Goal: Task Accomplishment & Management: Manage account settings

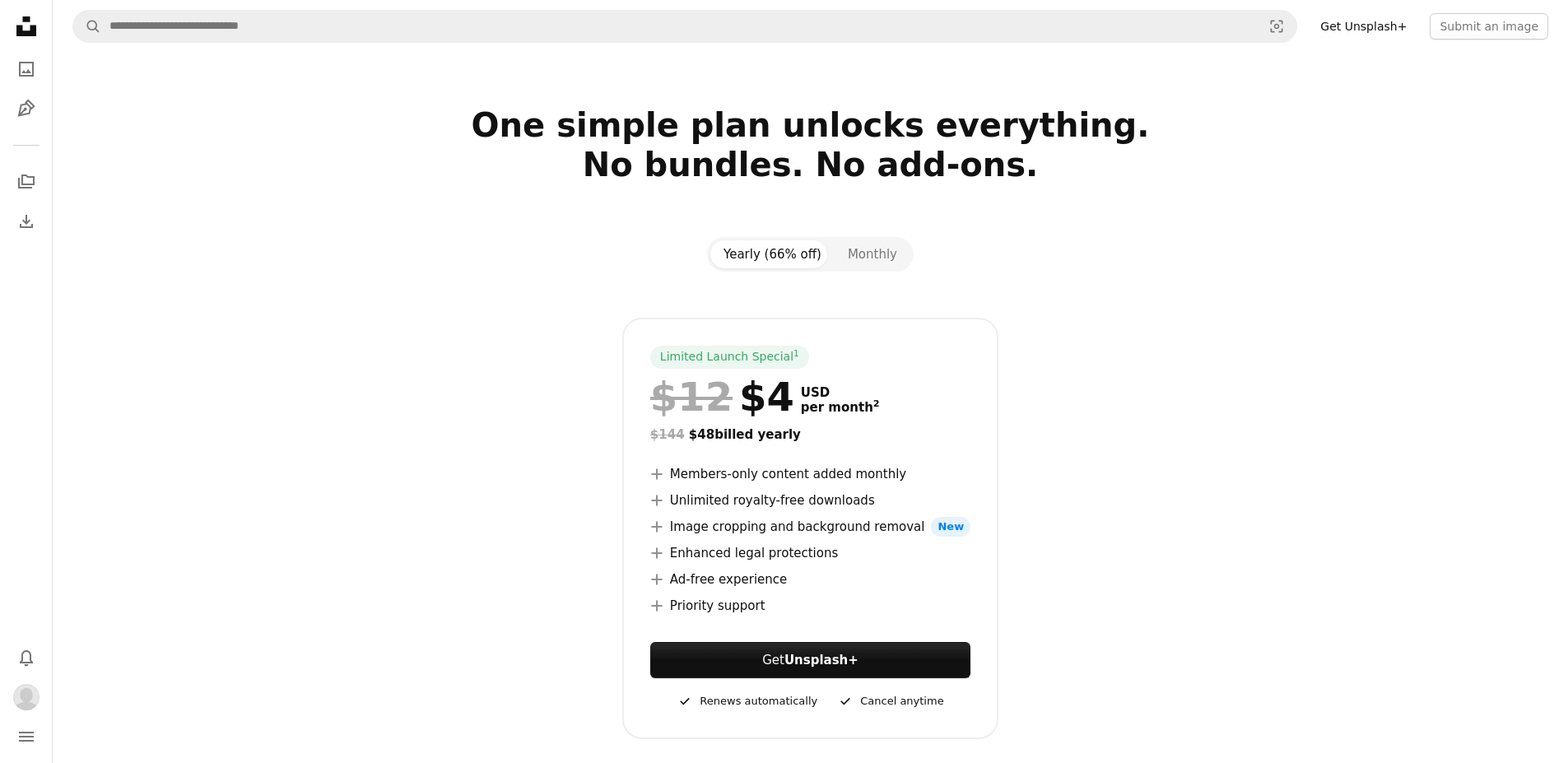
click at [36, 29] on icon "Unsplash logo Unsplash Home" at bounding box center [27, 27] width 33 height 33
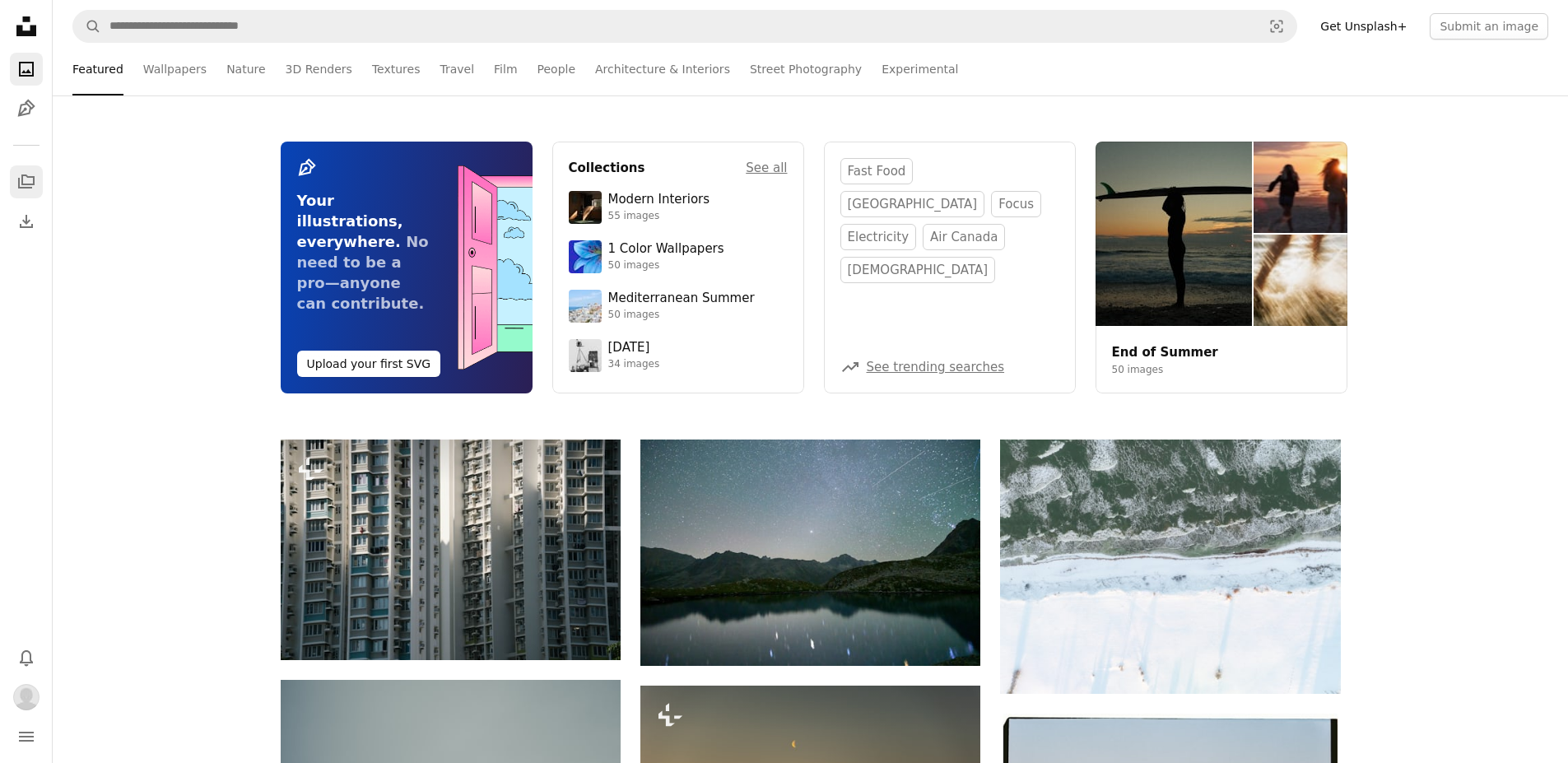
click at [24, 168] on link "A stack of folders" at bounding box center [27, 182] width 33 height 33
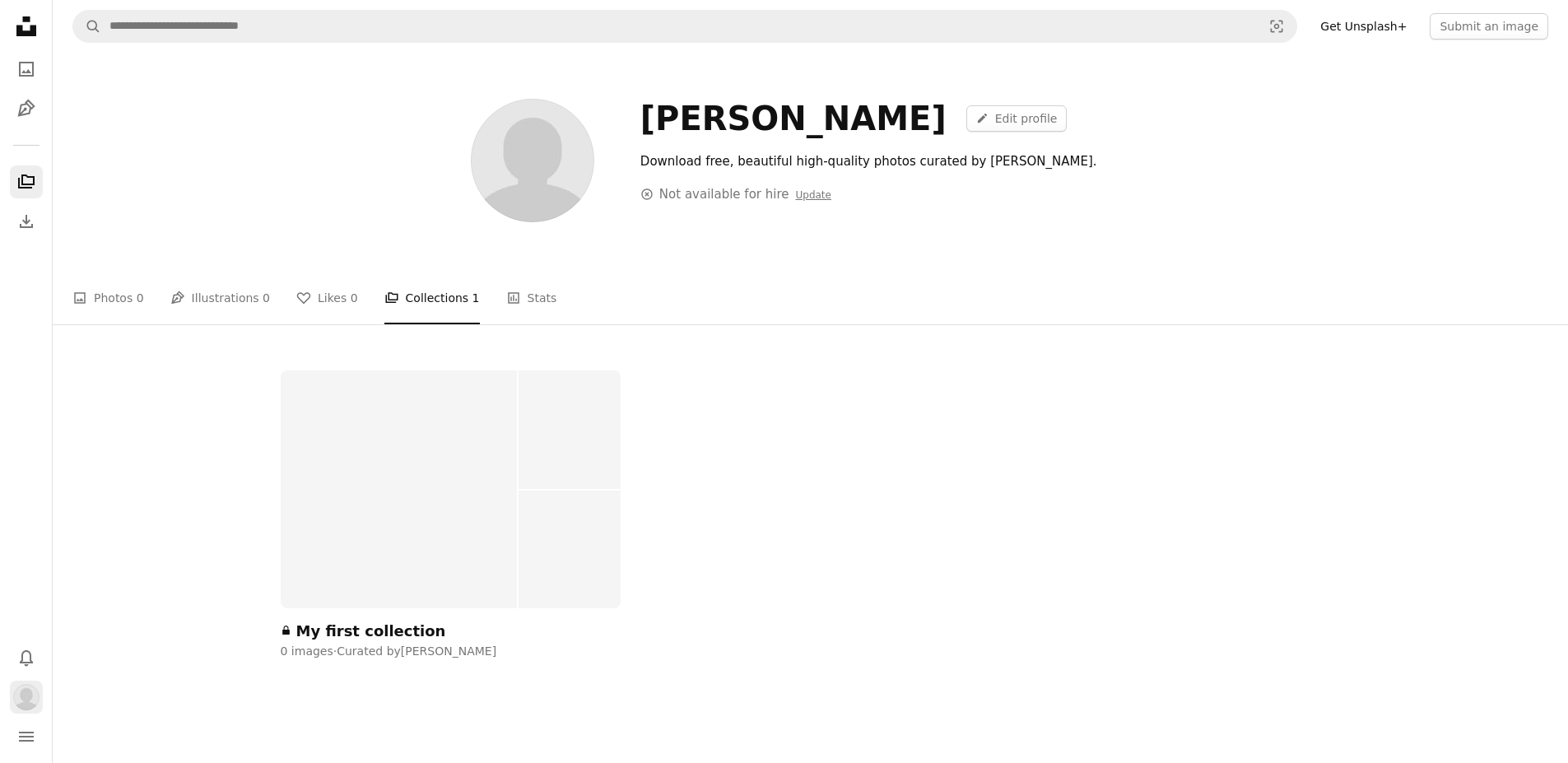
click at [26, 712] on button "Profile" at bounding box center [27, 698] width 33 height 33
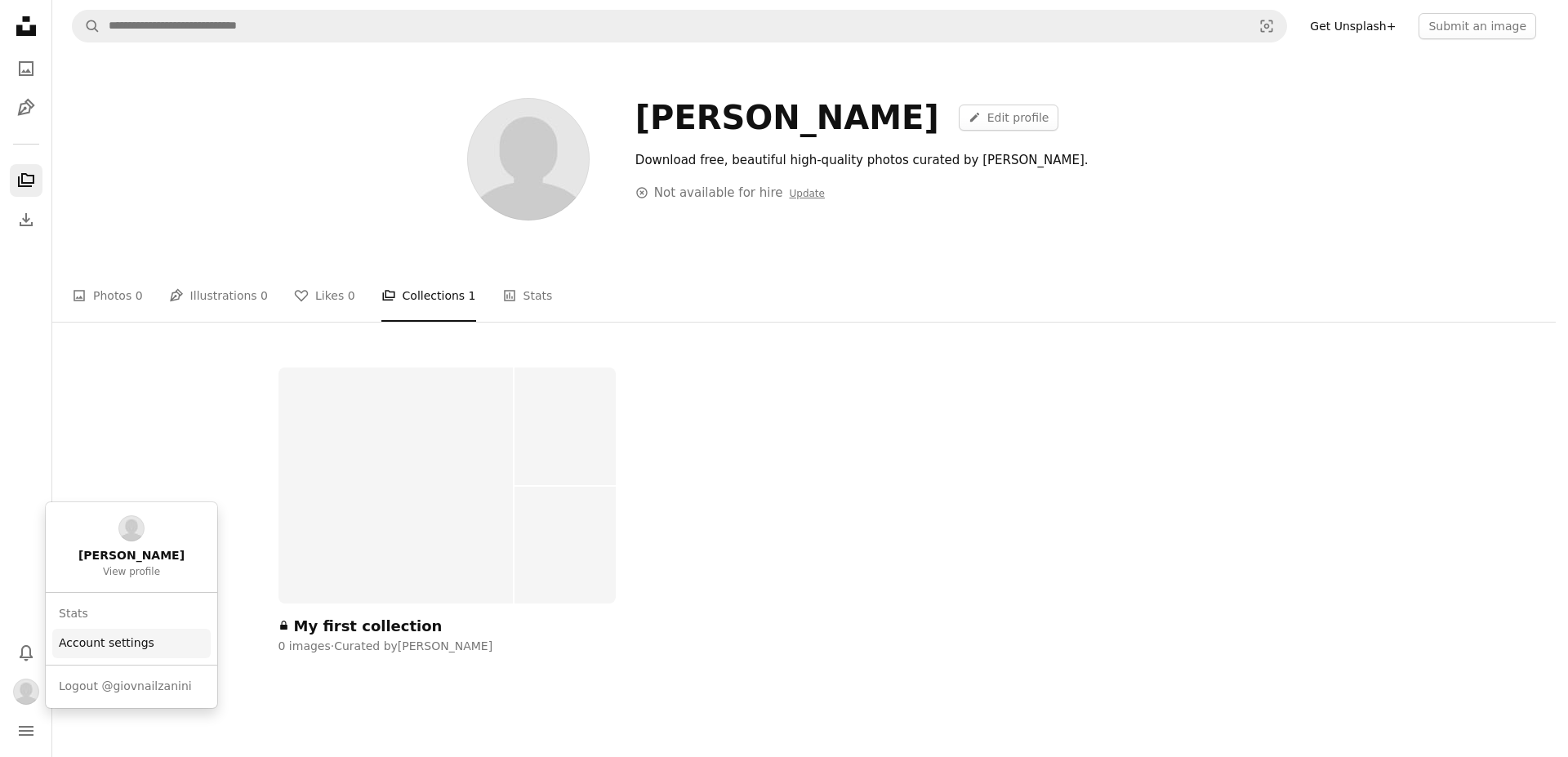
click at [124, 646] on link "Account settings" at bounding box center [131, 644] width 159 height 30
